Goal: Information Seeking & Learning: Learn about a topic

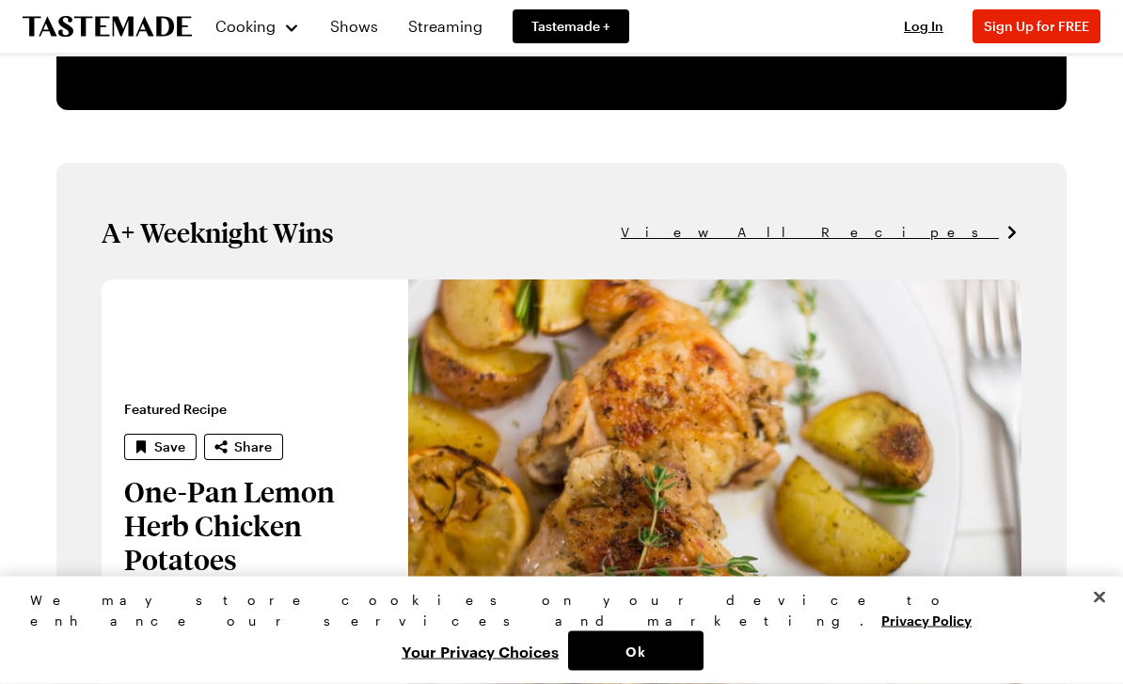
scroll to position [930, 0]
click at [928, 228] on span "View All Recipes" at bounding box center [810, 232] width 378 height 21
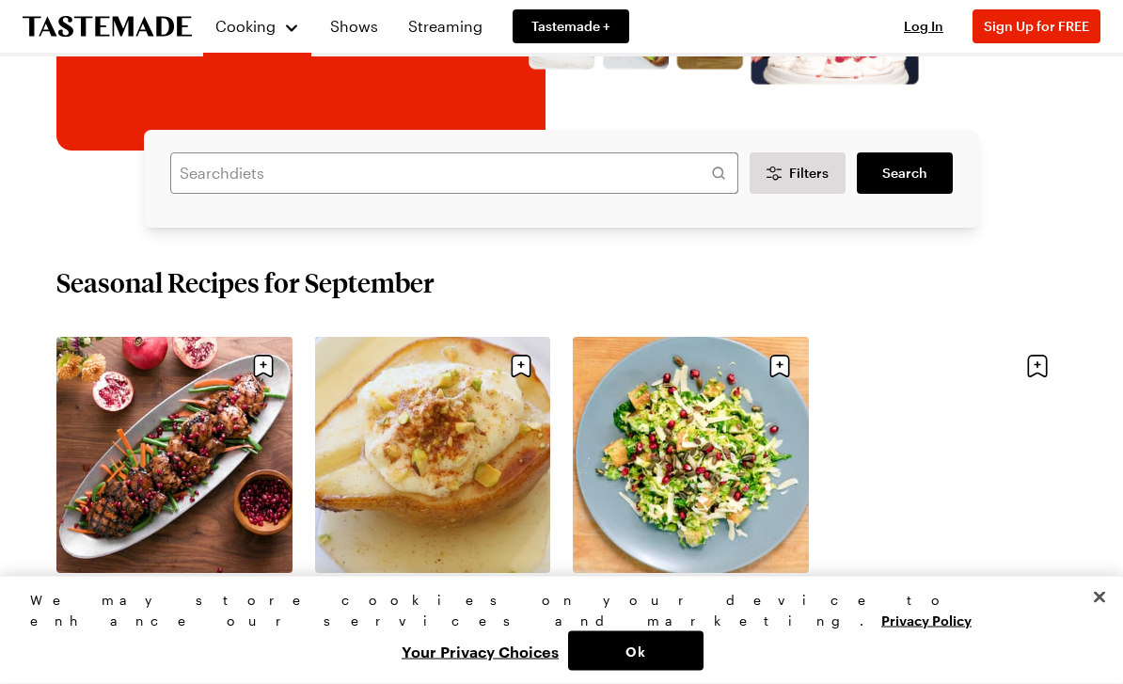
scroll to position [331, 0]
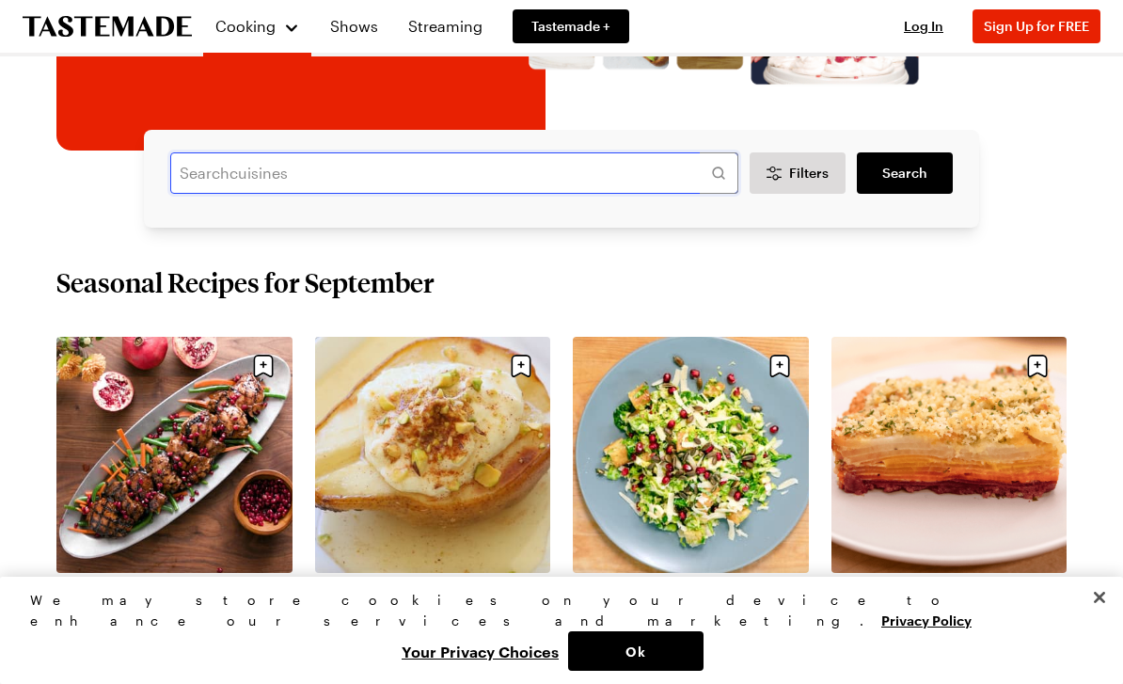
click at [517, 165] on input "text" at bounding box center [454, 172] width 568 height 41
type input "Shrimp scampi"
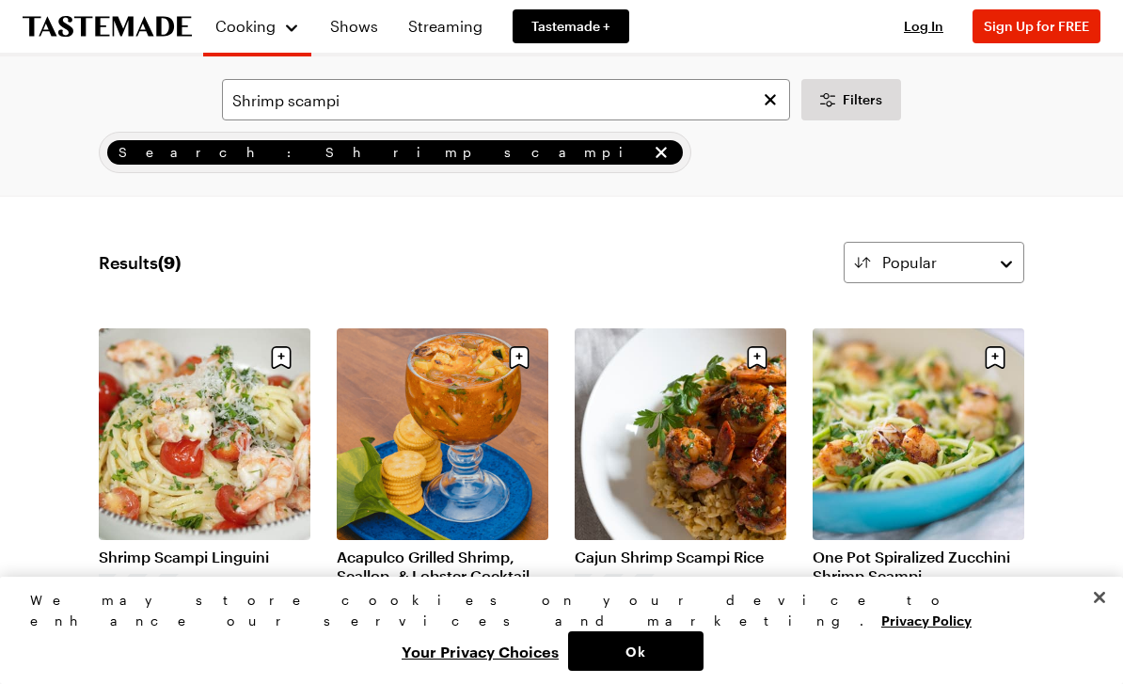
click at [246, 547] on link "Shrimp Scampi Linguini" at bounding box center [205, 556] width 212 height 19
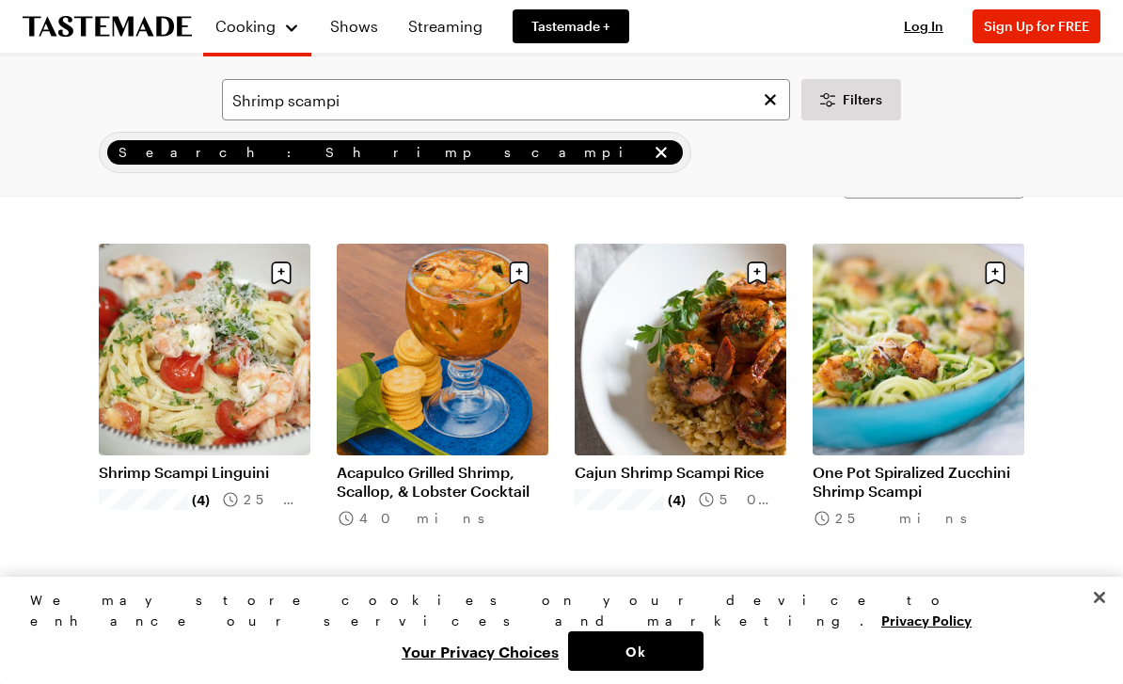
scroll to position [74, 0]
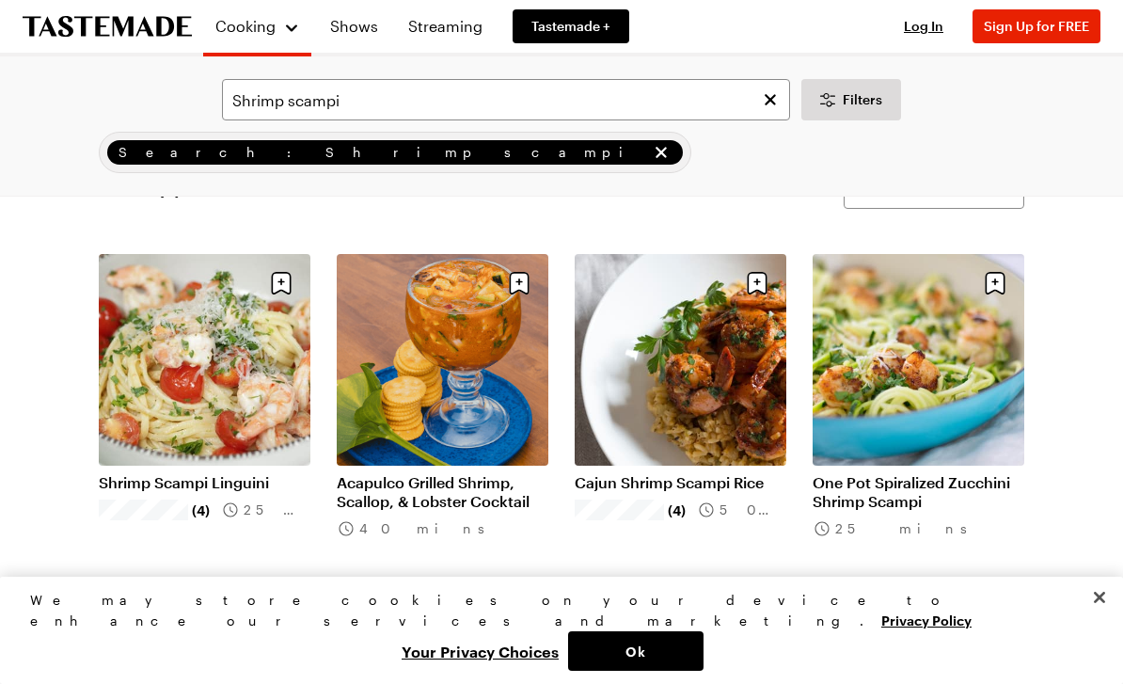
click at [715, 473] on link "Cajun Shrimp Scampi Rice" at bounding box center [681, 482] width 212 height 19
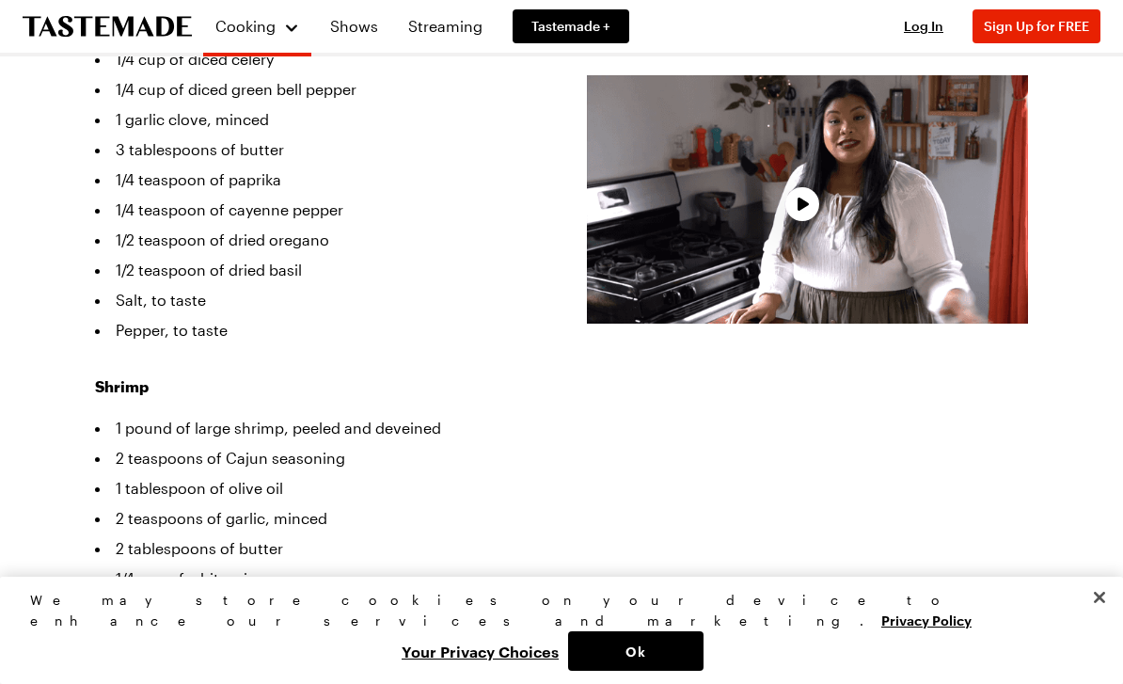
scroll to position [706, 0]
